Goal: Task Accomplishment & Management: Use online tool/utility

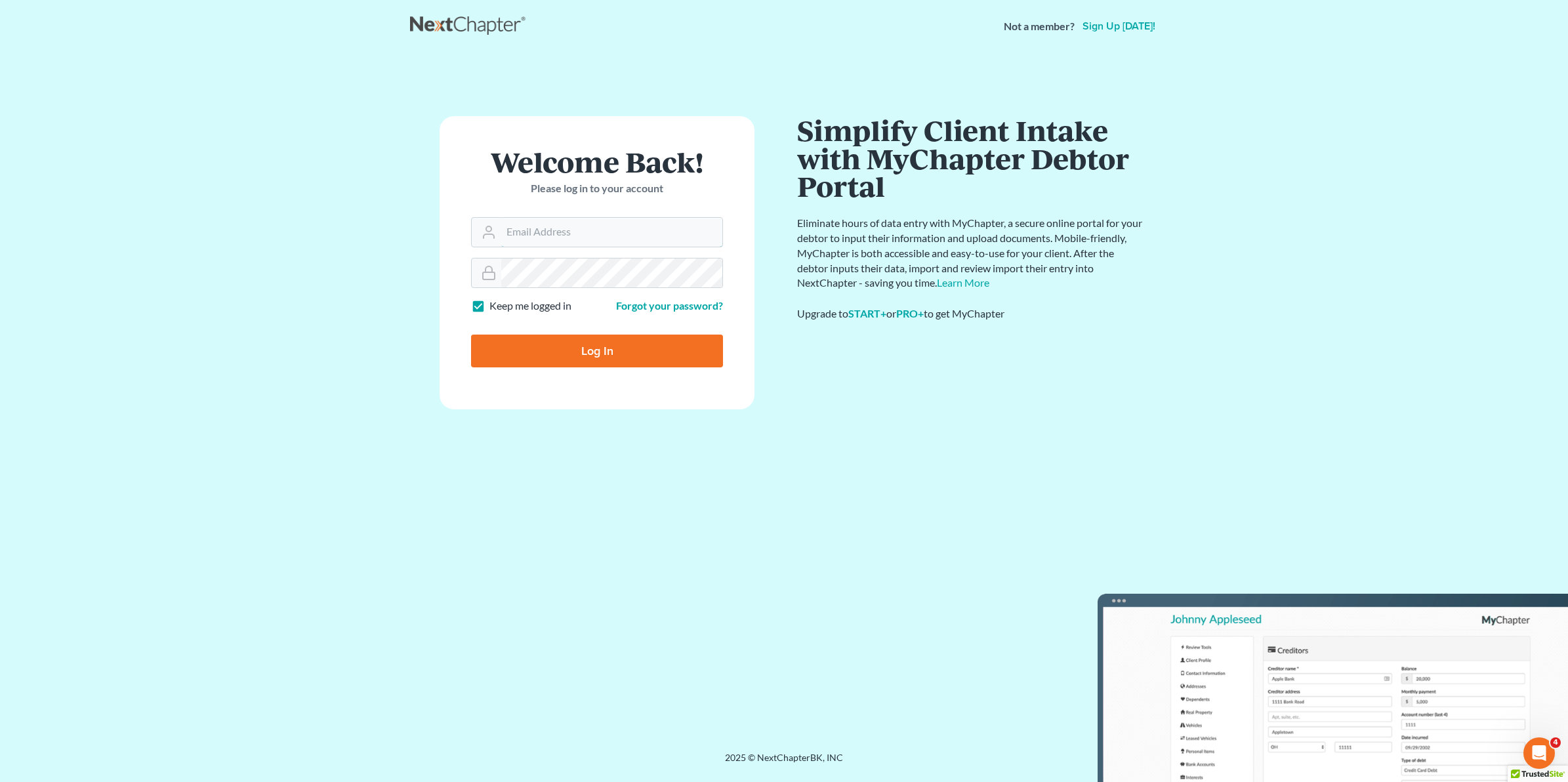
type input "[EMAIL_ADDRESS][DOMAIN_NAME]"
click at [645, 356] on input "Log In" at bounding box center [596, 351] width 252 height 33
type input "Thinking..."
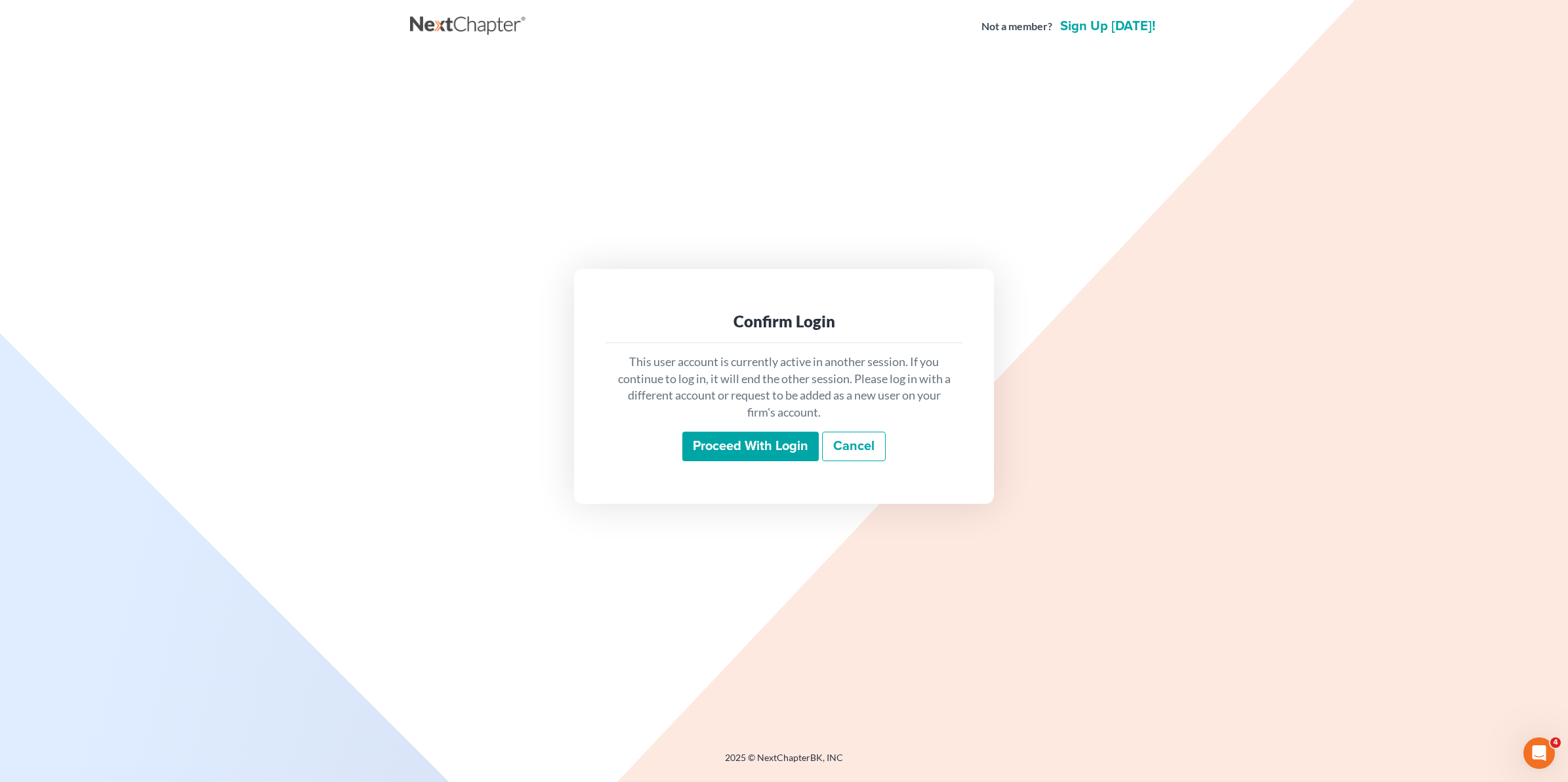
click at [797, 441] on input "Proceed with login" at bounding box center [751, 446] width 137 height 30
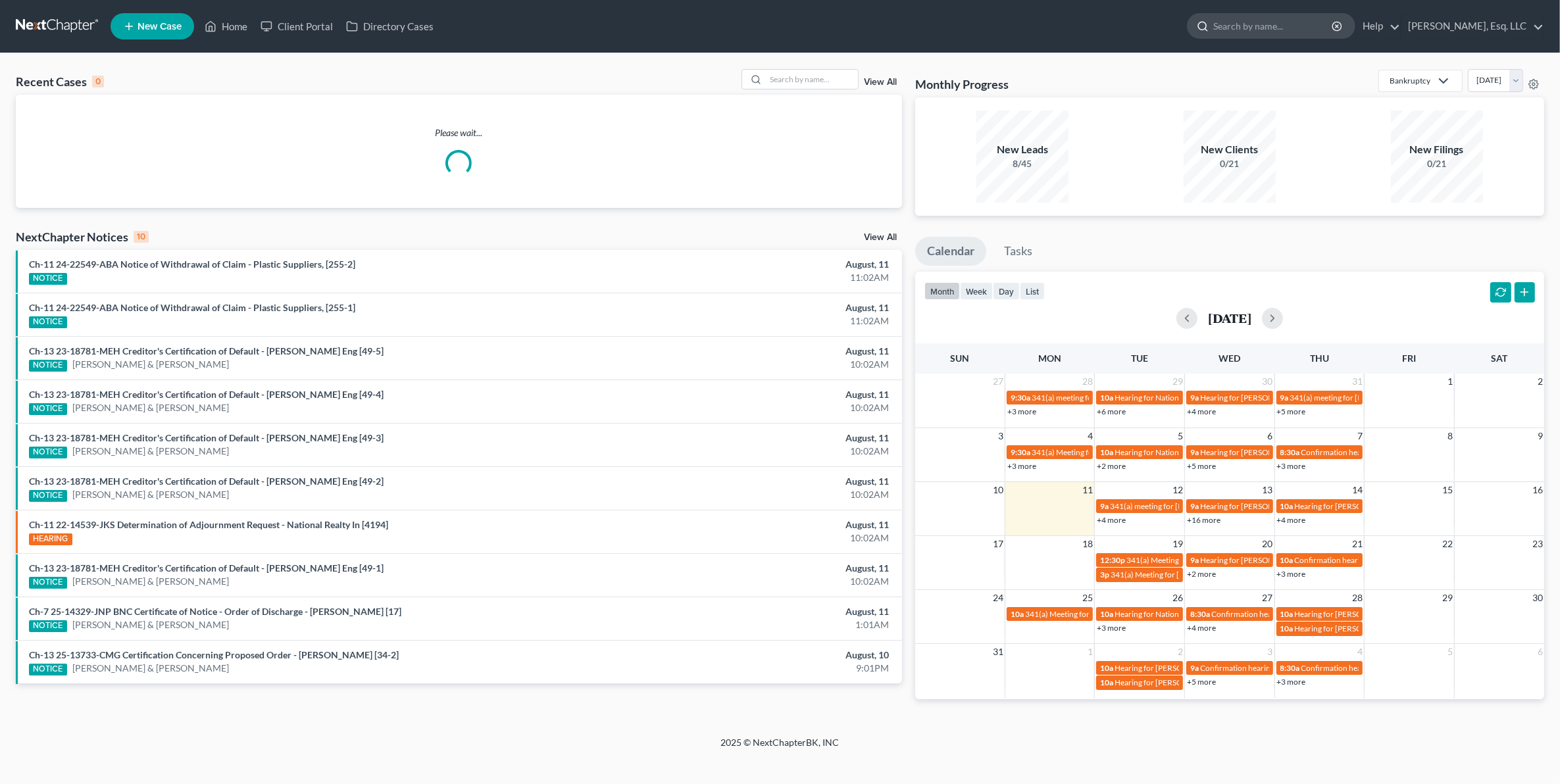
click at [1272, 30] on input "search" at bounding box center [1273, 26] width 120 height 24
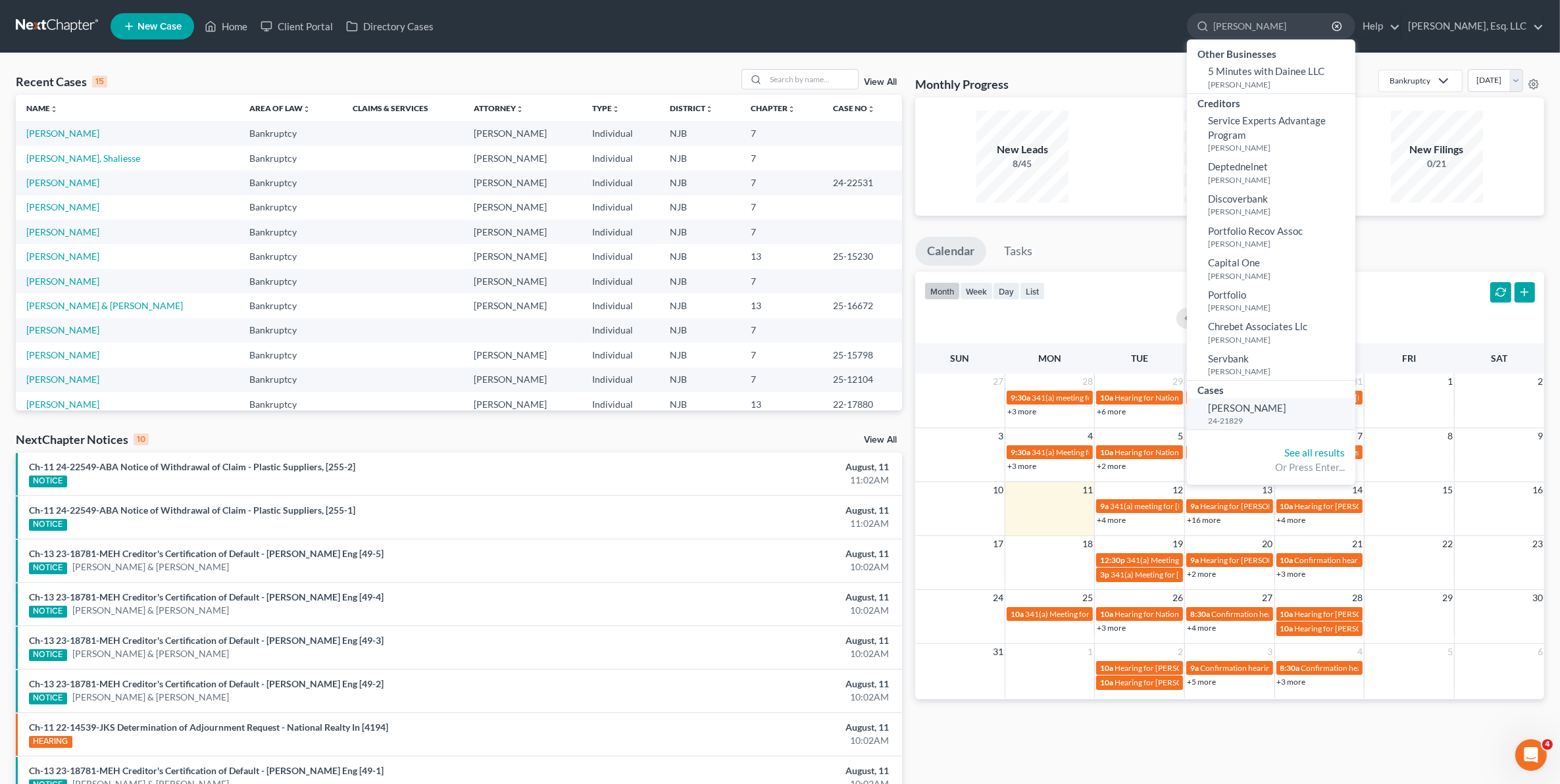
type input "[PERSON_NAME]"
click at [1314, 408] on link "[PERSON_NAME] 24-21829" at bounding box center [1271, 413] width 168 height 32
select select "6"
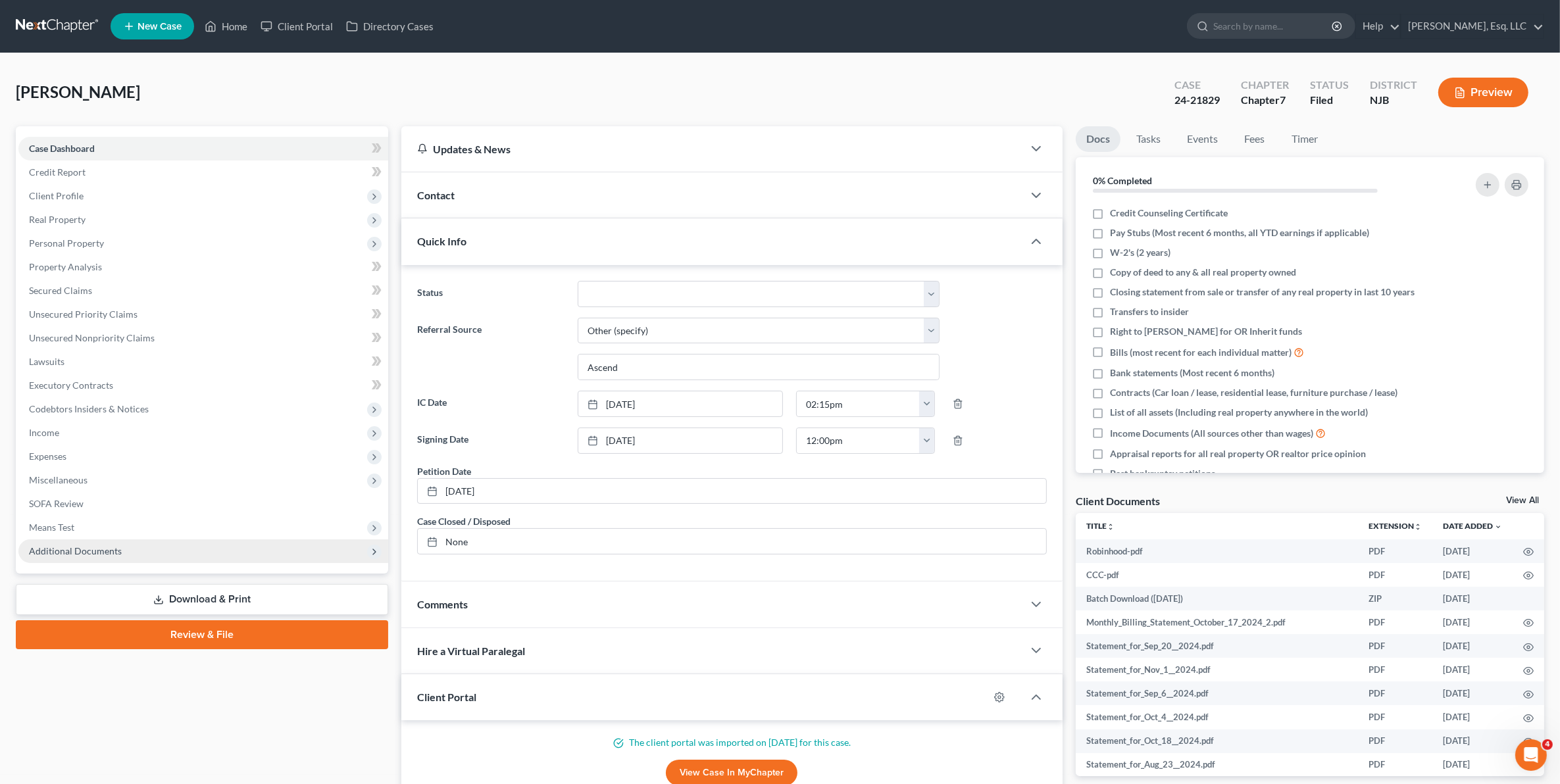
click at [78, 551] on span "Additional Documents" at bounding box center [75, 551] width 93 height 11
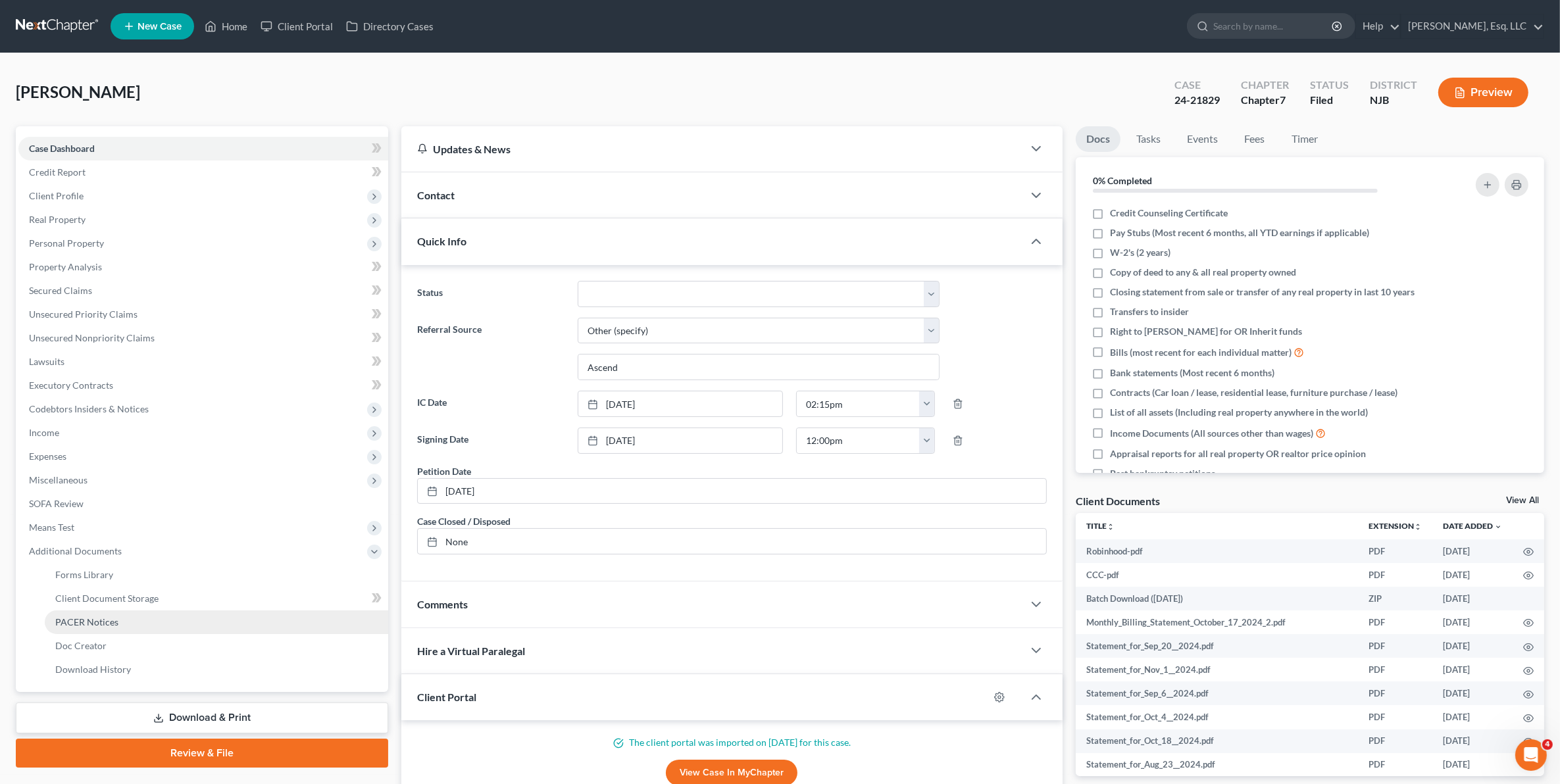
click at [76, 621] on span "PACER Notices" at bounding box center [87, 622] width 63 height 11
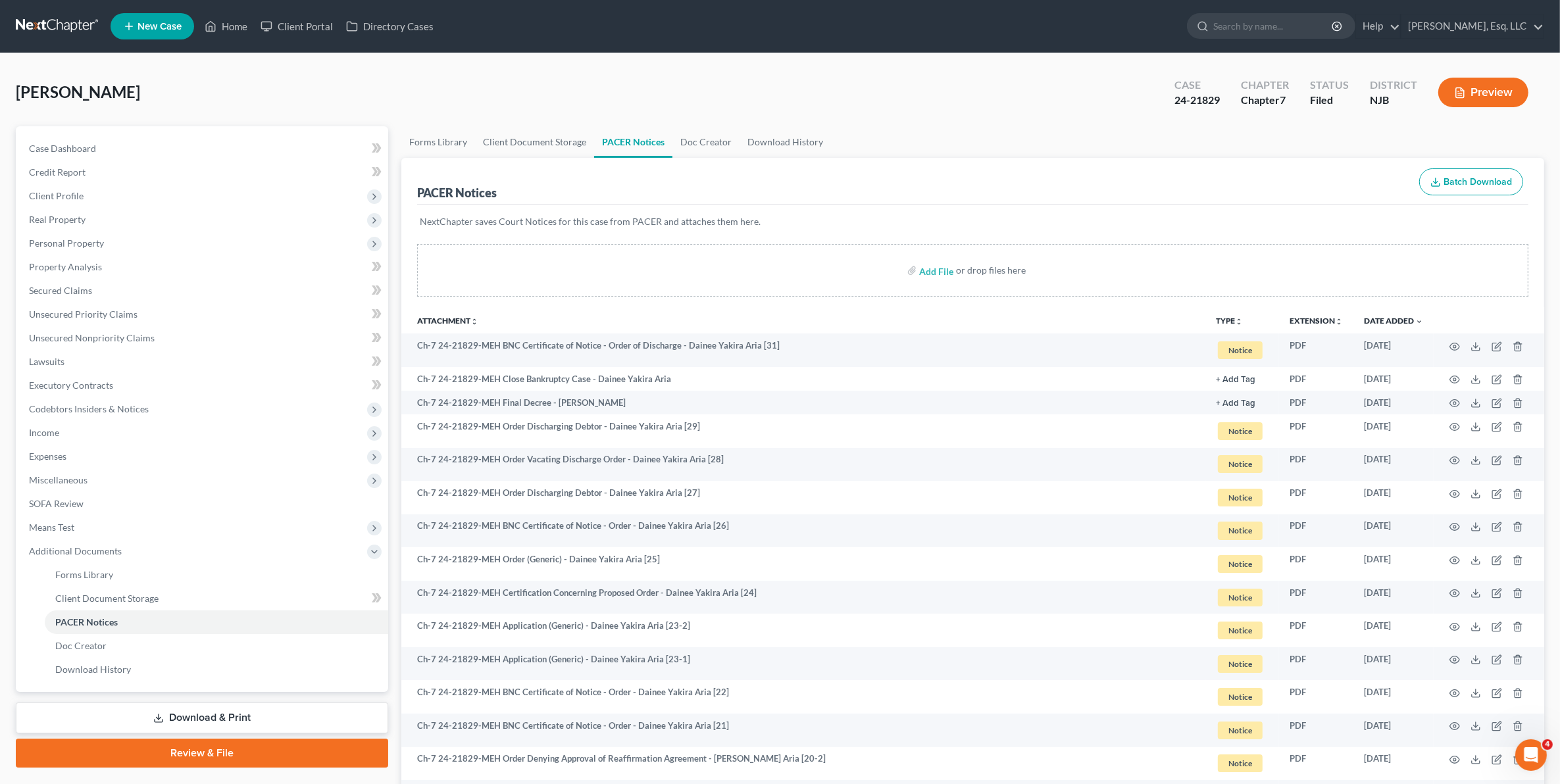
scroll to position [837, 0]
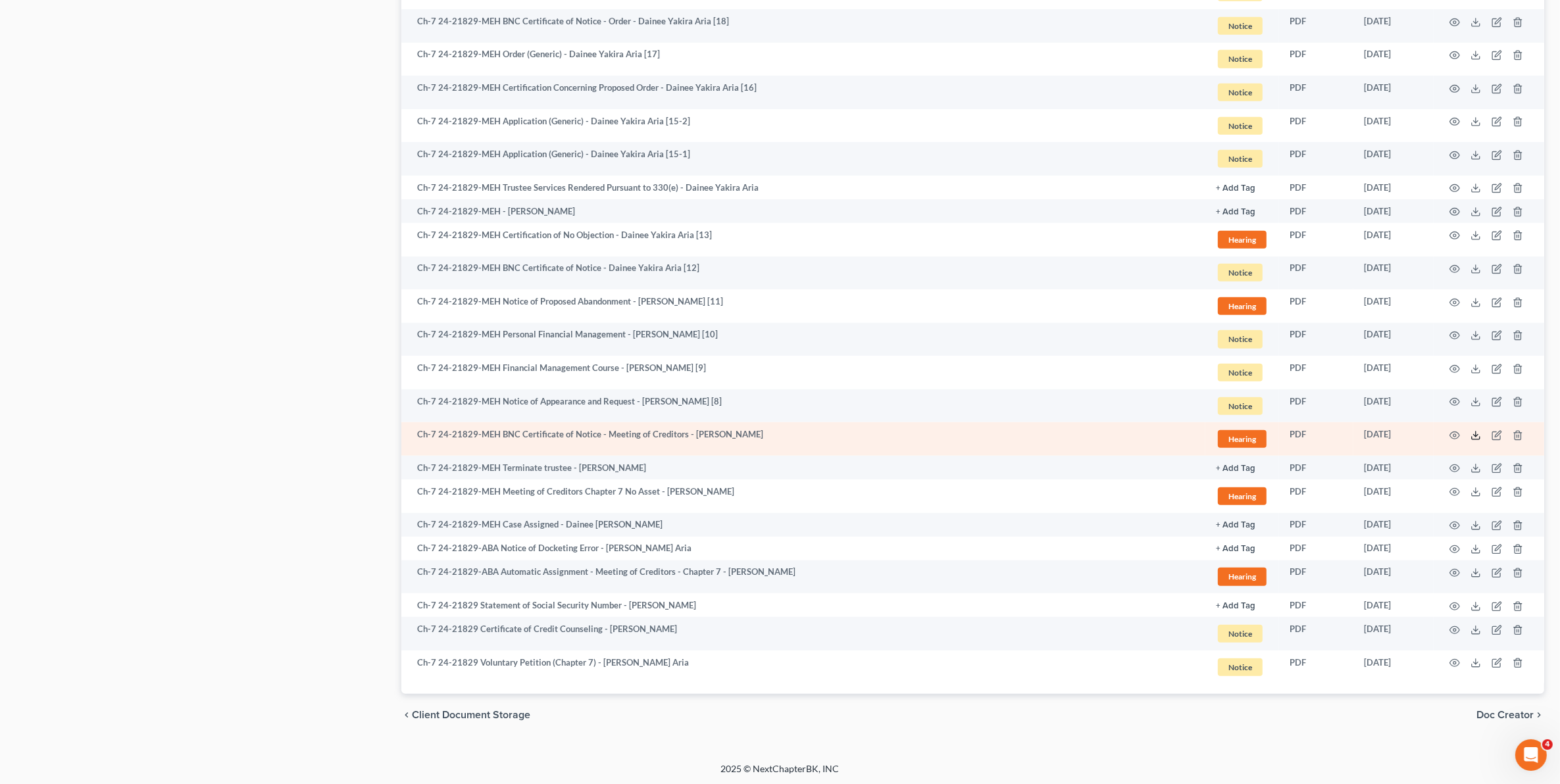
click at [1475, 433] on icon at bounding box center [1475, 435] width 11 height 11
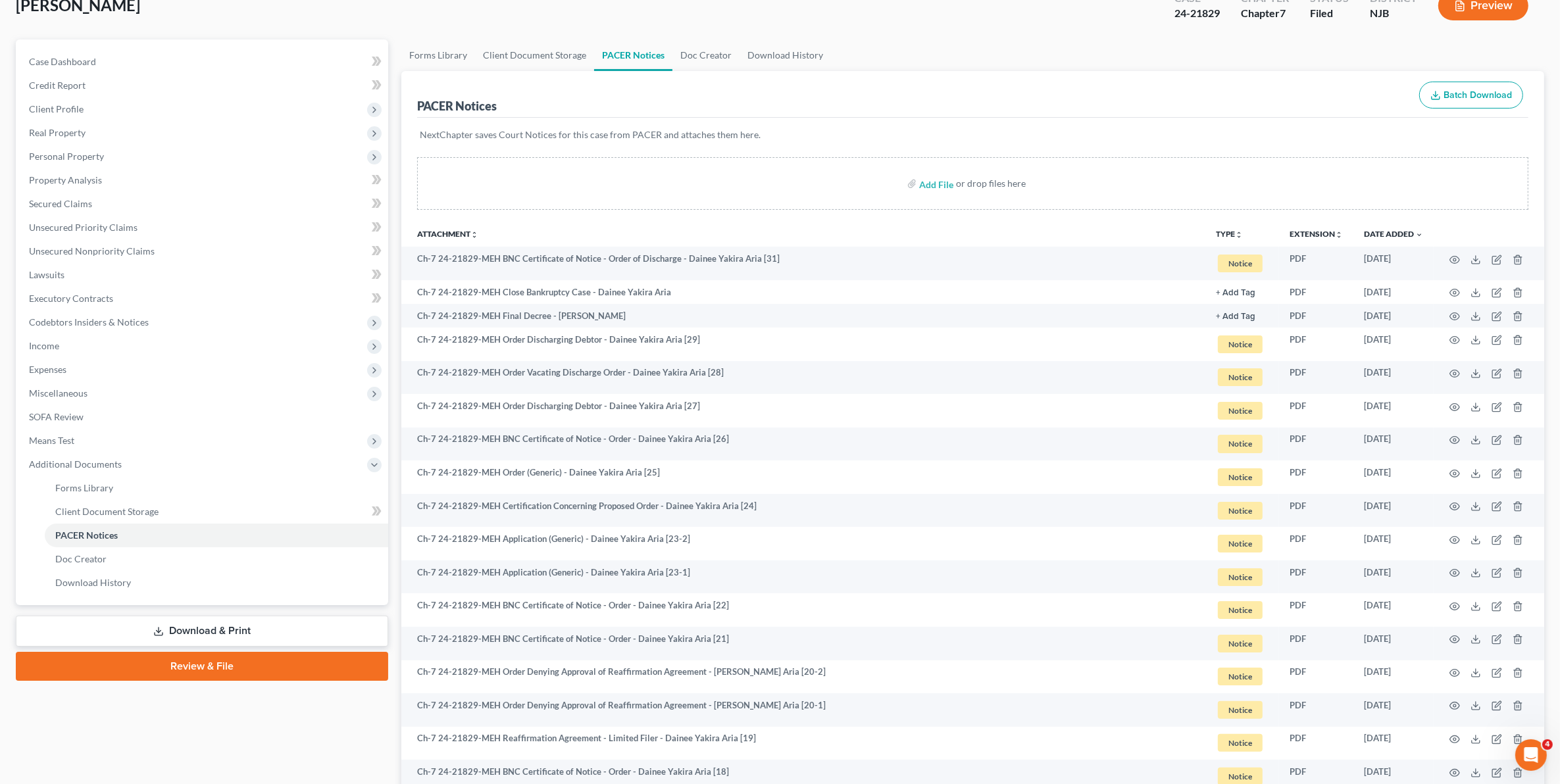
scroll to position [0, 0]
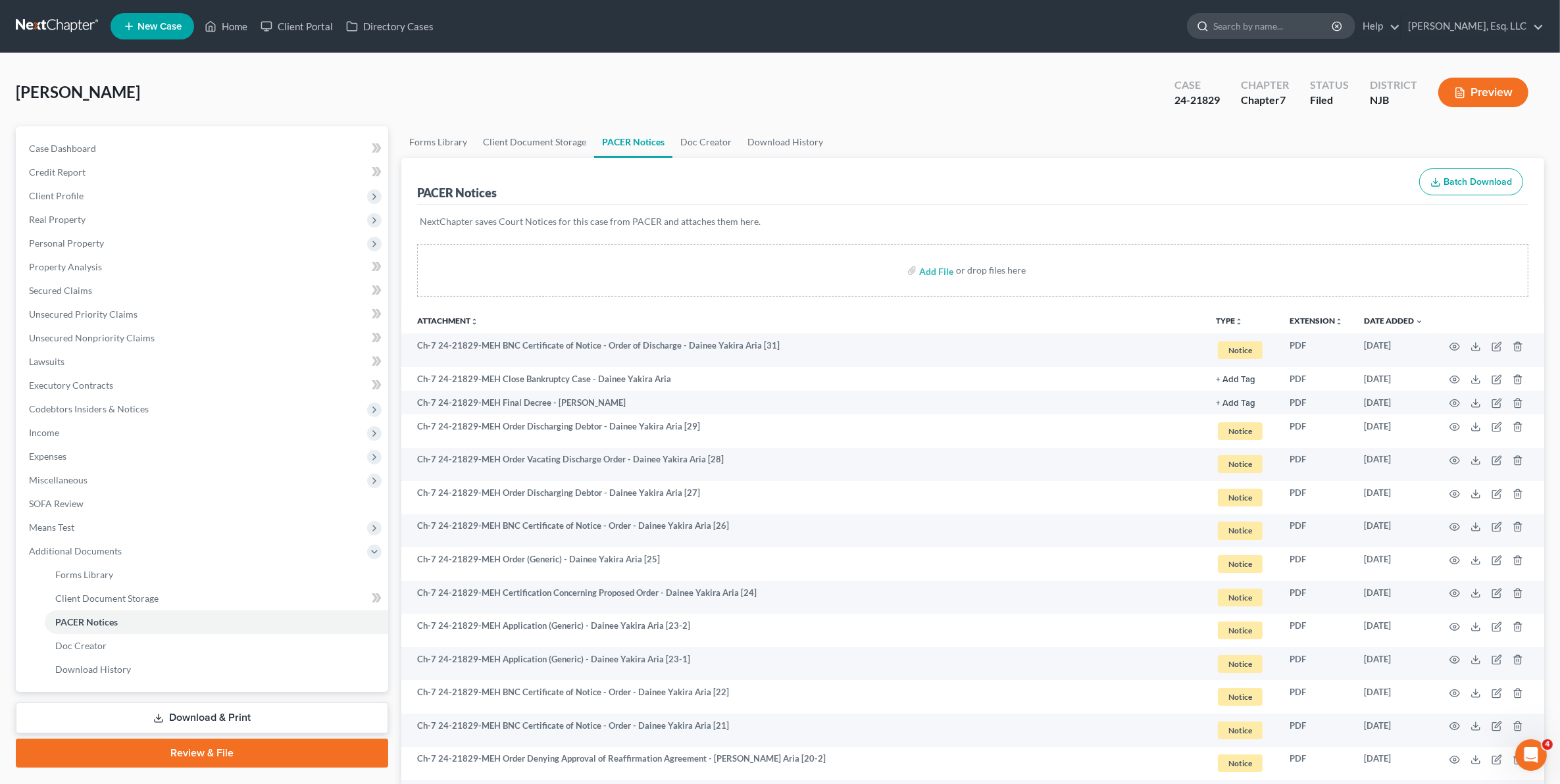
click at [1267, 25] on input "search" at bounding box center [1273, 26] width 120 height 24
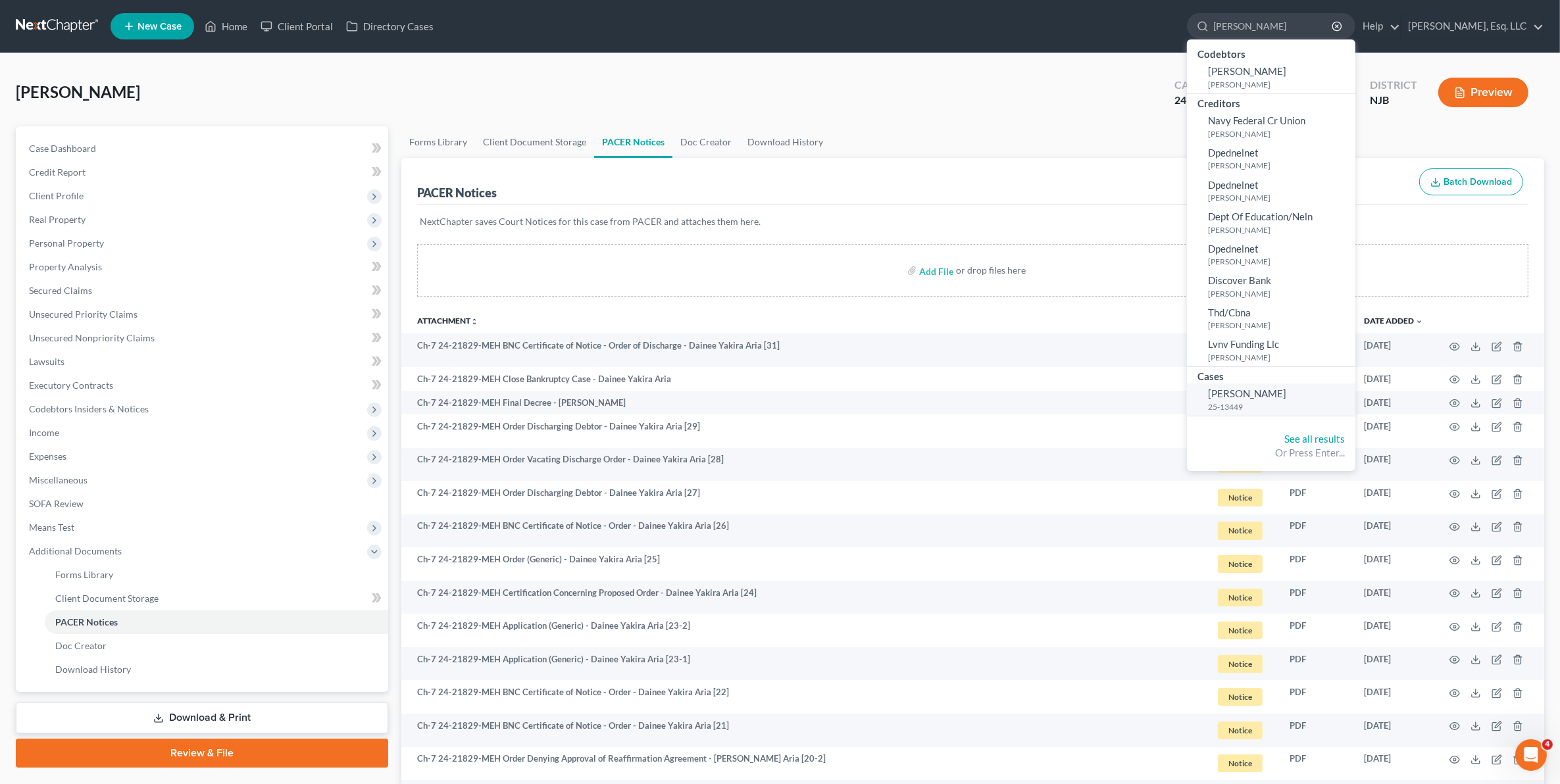
type input "[PERSON_NAME]"
click at [1272, 404] on small "25-13449" at bounding box center [1280, 407] width 144 height 11
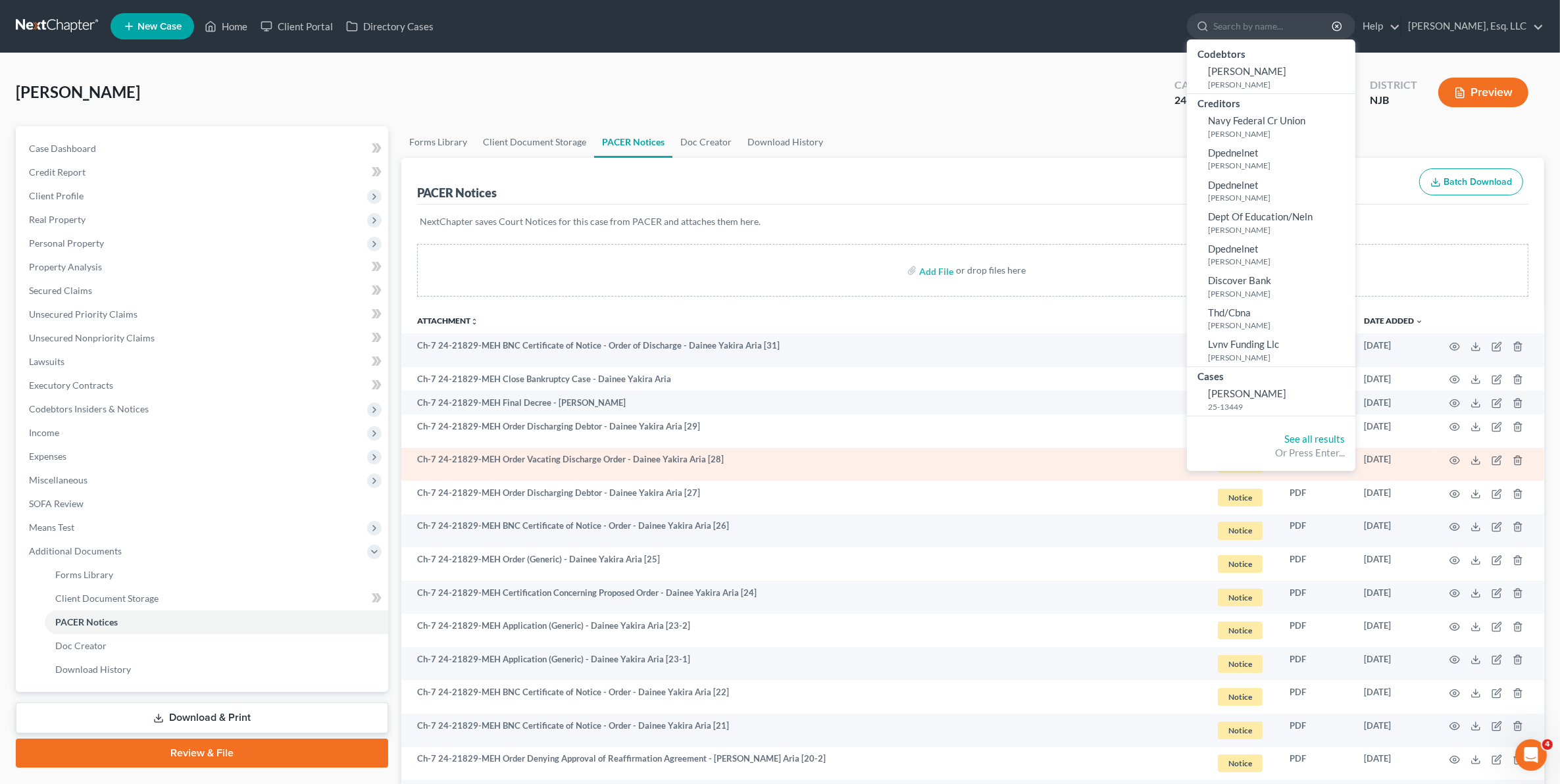
select select "3"
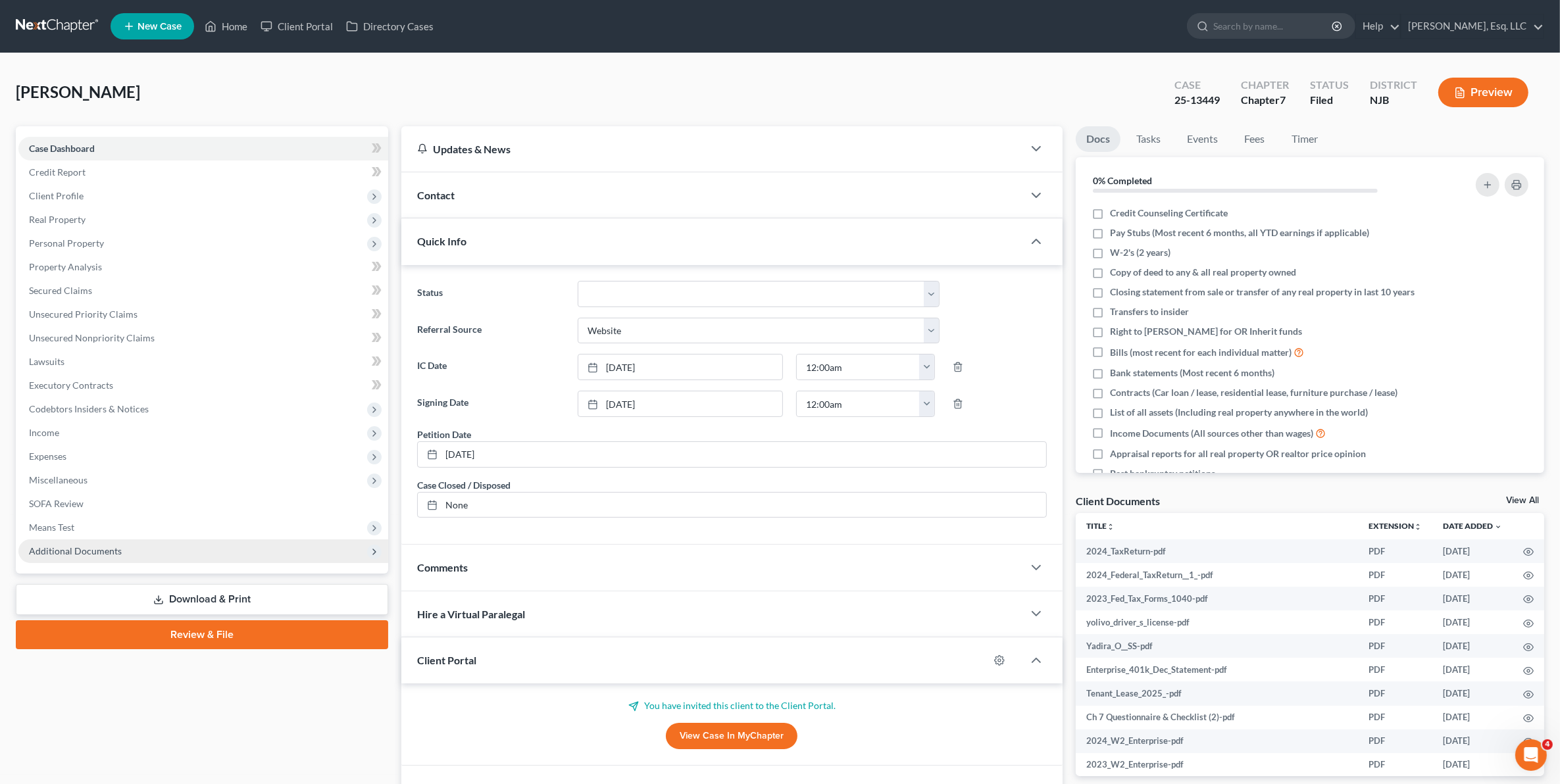
click at [117, 540] on span "Additional Documents" at bounding box center [203, 551] width 370 height 24
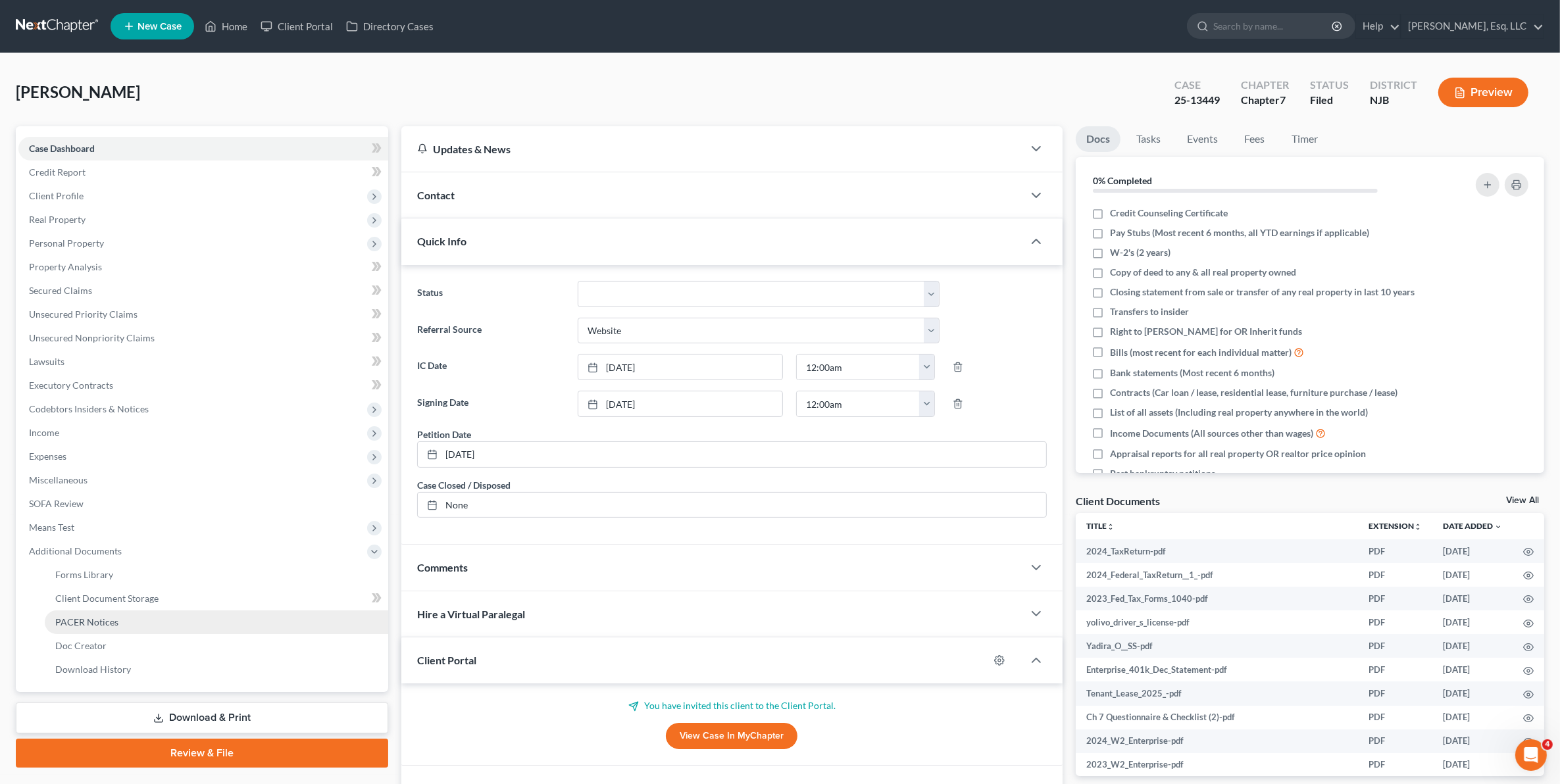
click at [100, 613] on link "PACER Notices" at bounding box center [216, 622] width 343 height 24
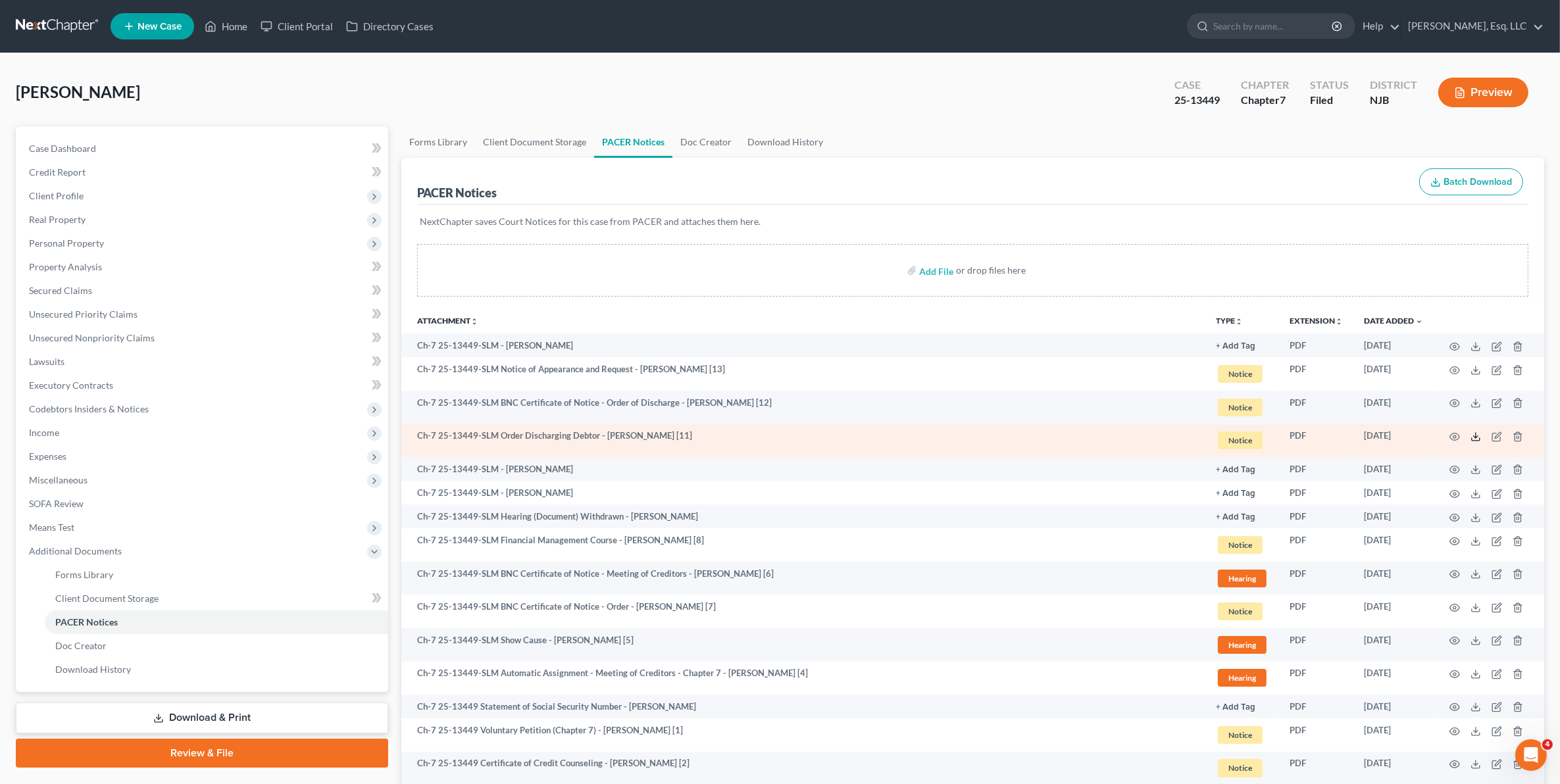
click at [1478, 434] on icon at bounding box center [1475, 436] width 11 height 11
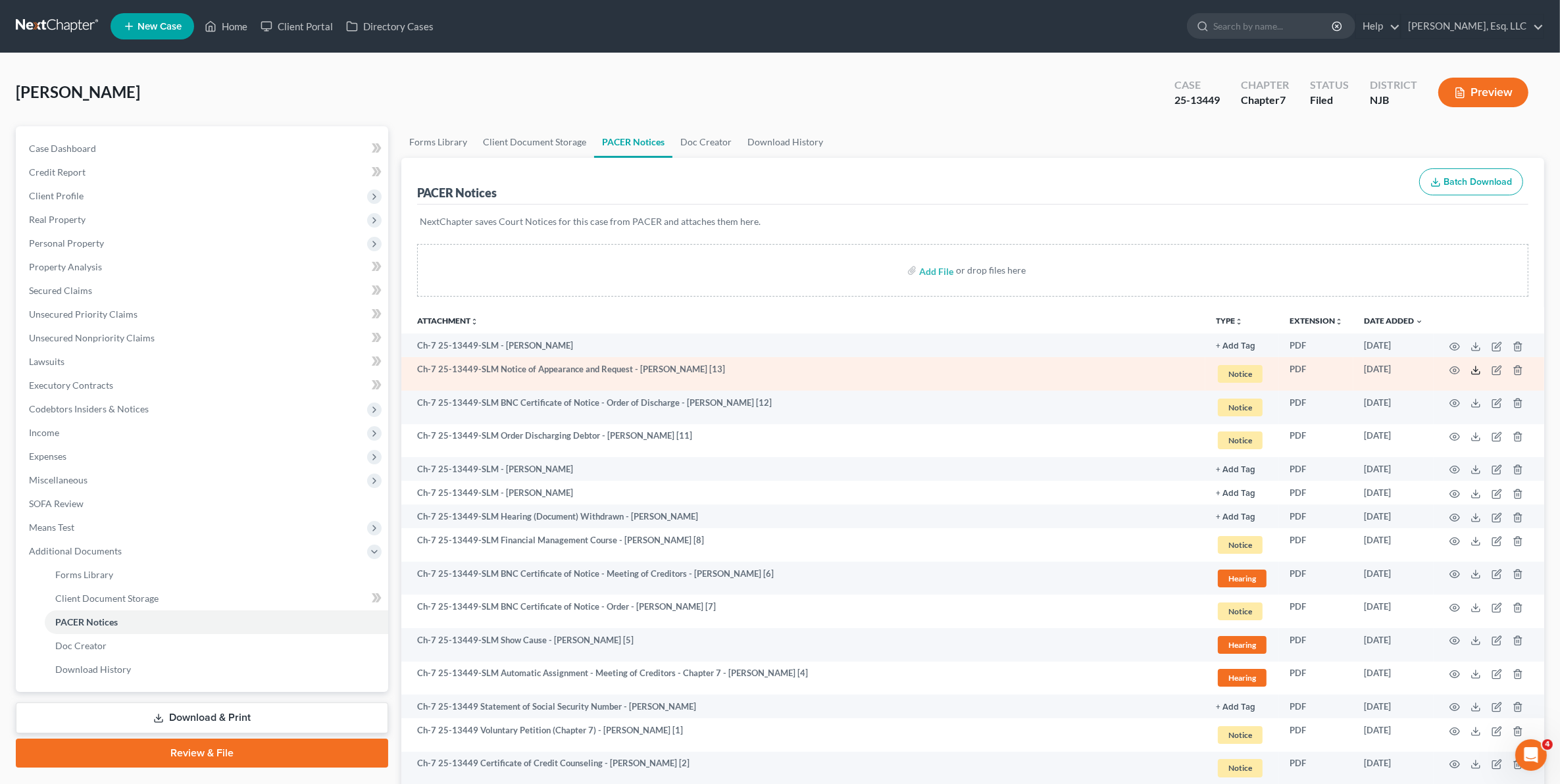
click at [1480, 367] on icon at bounding box center [1475, 370] width 11 height 11
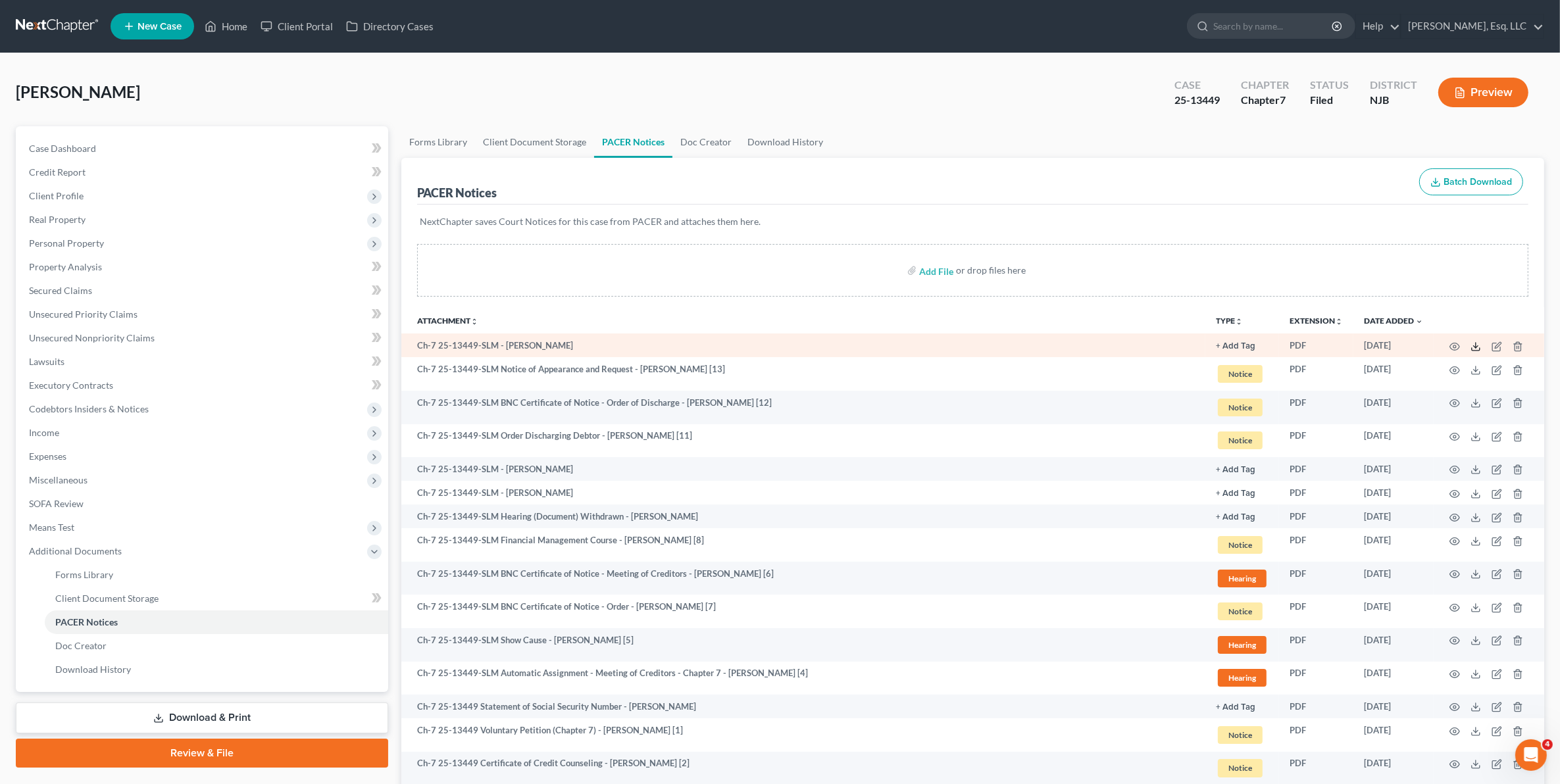
click at [1475, 345] on icon at bounding box center [1475, 346] width 11 height 11
